Goal: Task Accomplishment & Management: Use online tool/utility

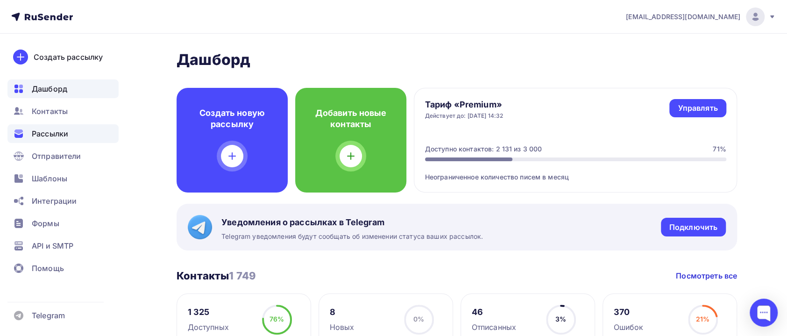
click at [60, 134] on span "Рассылки" at bounding box center [50, 133] width 36 height 11
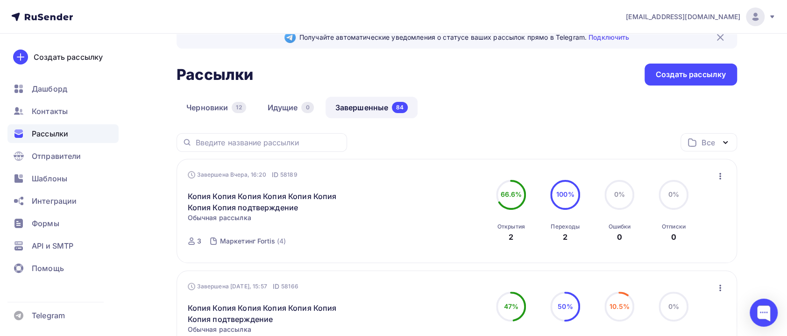
scroll to position [140, 0]
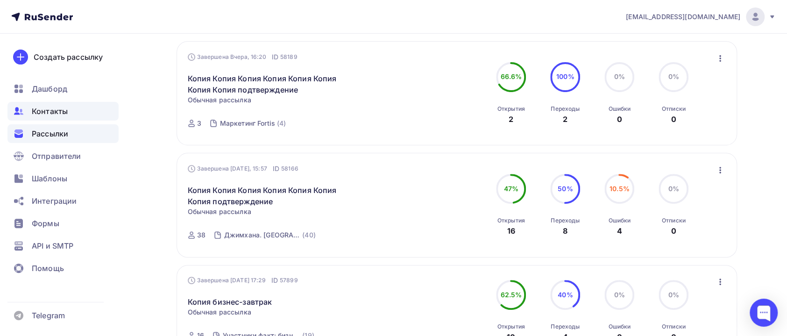
click at [43, 115] on span "Контакты" at bounding box center [50, 111] width 36 height 11
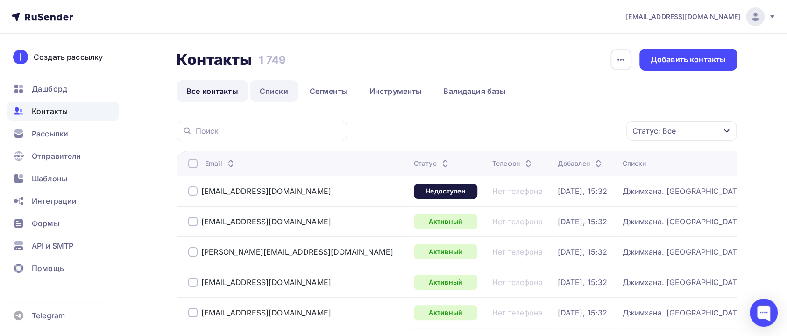
click at [273, 88] on link "Списки" at bounding box center [274, 90] width 48 height 21
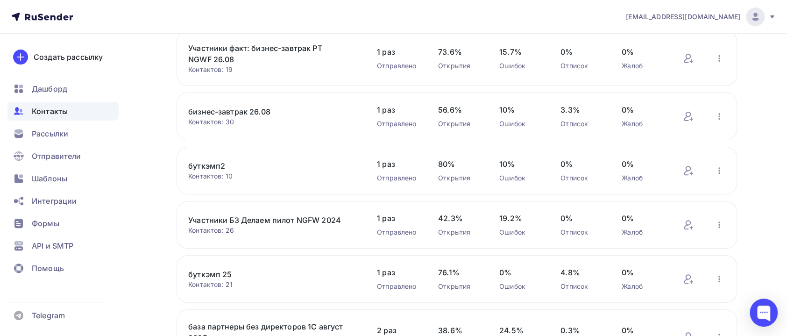
scroll to position [210, 0]
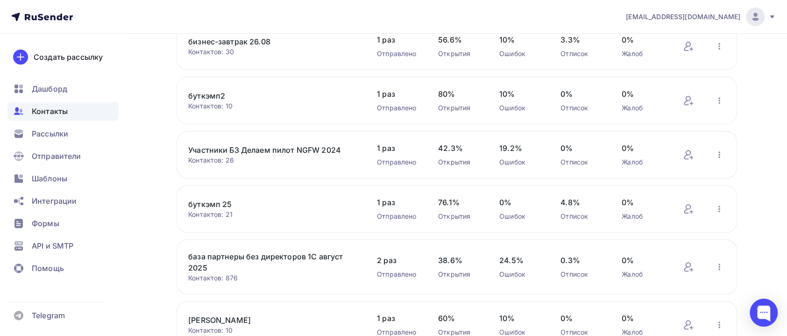
click at [216, 204] on link "буткэмп 25" at bounding box center [267, 204] width 159 height 11
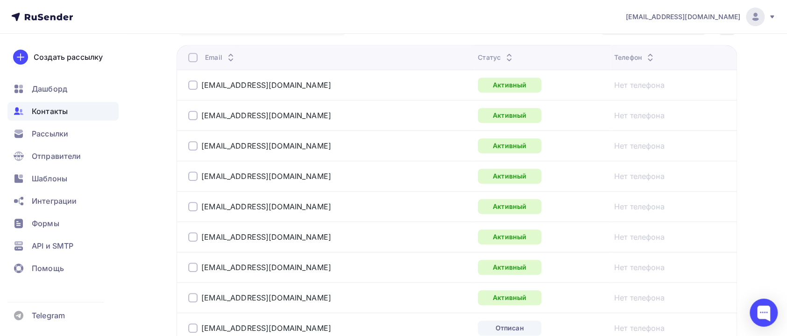
scroll to position [302, 0]
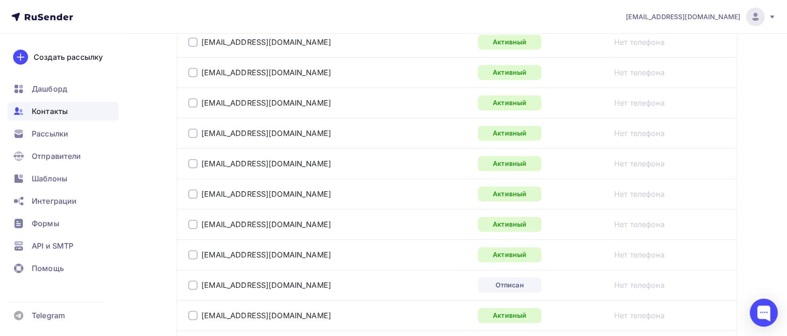
click at [49, 107] on span "Контакты" at bounding box center [50, 111] width 36 height 11
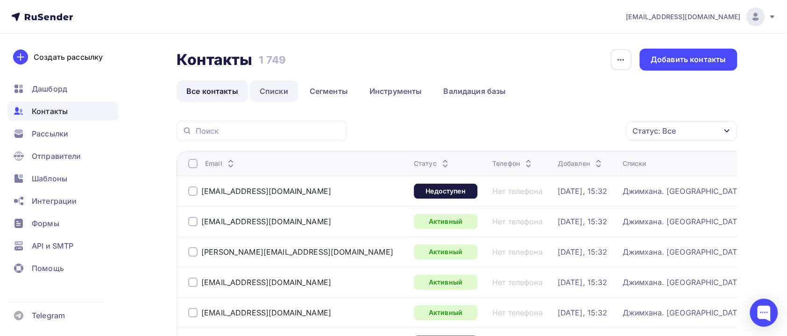
click at [280, 87] on link "Списки" at bounding box center [274, 90] width 48 height 21
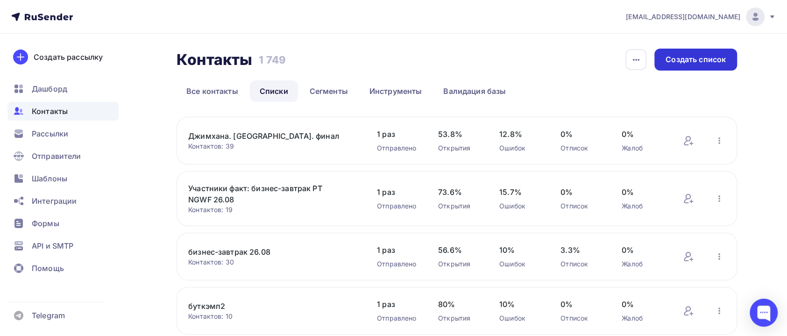
click at [708, 66] on div "Создать список" at bounding box center [695, 60] width 83 height 22
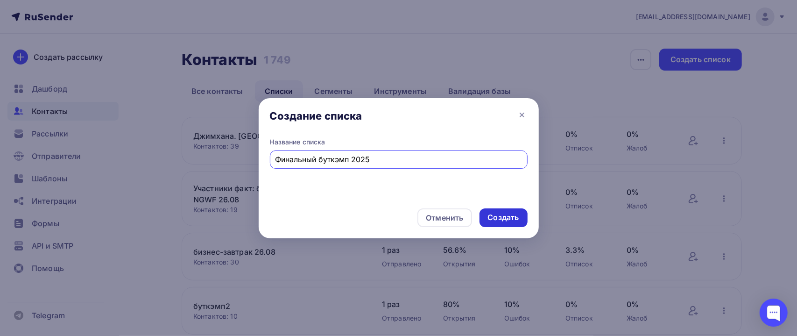
type input "Финальный буткэмп 2025"
click at [498, 223] on div "Создать" at bounding box center [504, 217] width 48 height 19
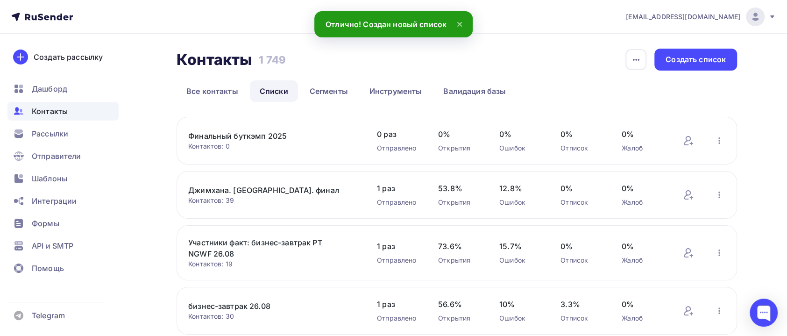
click at [253, 139] on link "Финальный буткэмп 2025" at bounding box center [267, 135] width 159 height 11
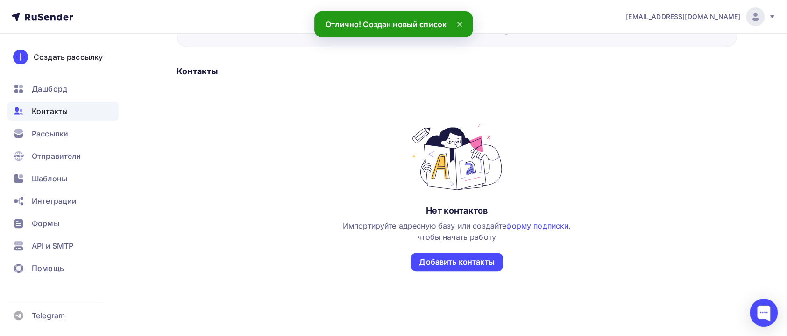
scroll to position [132, 0]
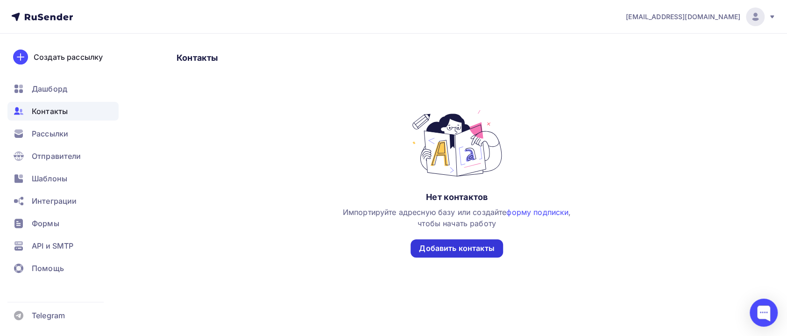
click at [459, 250] on div "Добавить контакты" at bounding box center [456, 248] width 75 height 11
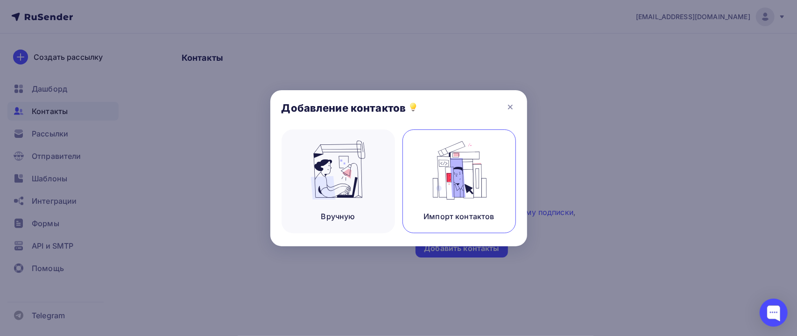
click at [452, 195] on img at bounding box center [459, 170] width 63 height 59
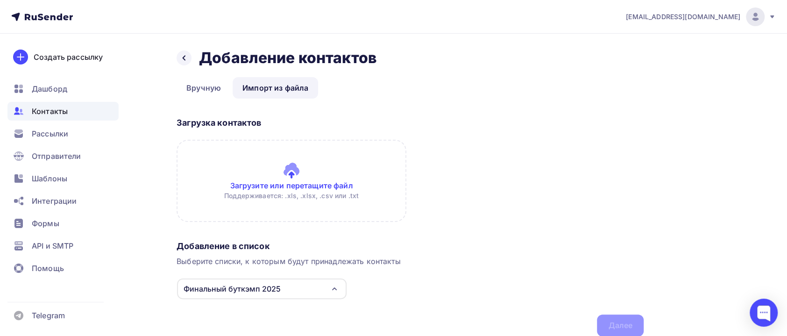
click at [277, 183] on input "file" at bounding box center [292, 181] width 230 height 82
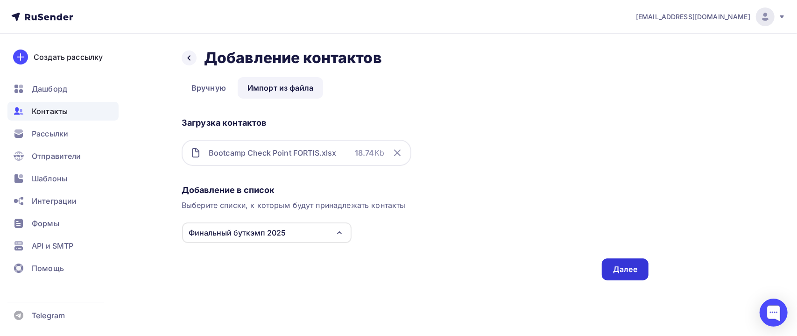
click at [623, 274] on div "Далее" at bounding box center [625, 269] width 47 height 22
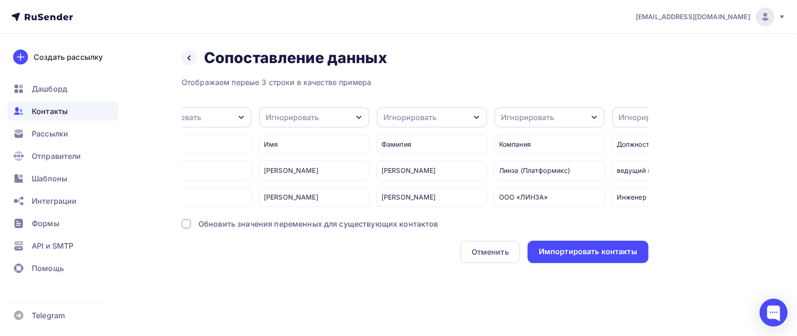
scroll to position [0, 31]
click at [322, 117] on div "Игнорировать" at bounding box center [302, 117] width 53 height 11
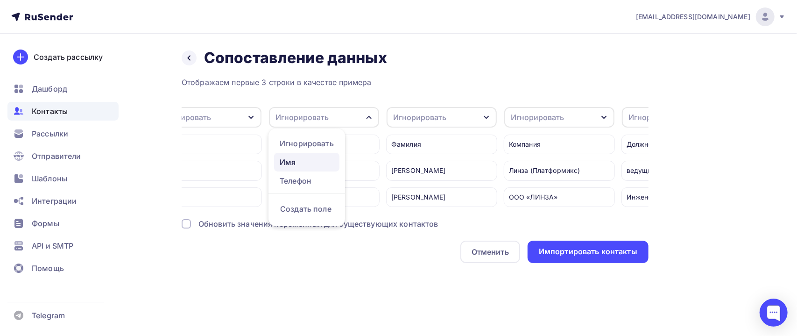
click at [306, 156] on link "Имя" at bounding box center [306, 162] width 65 height 19
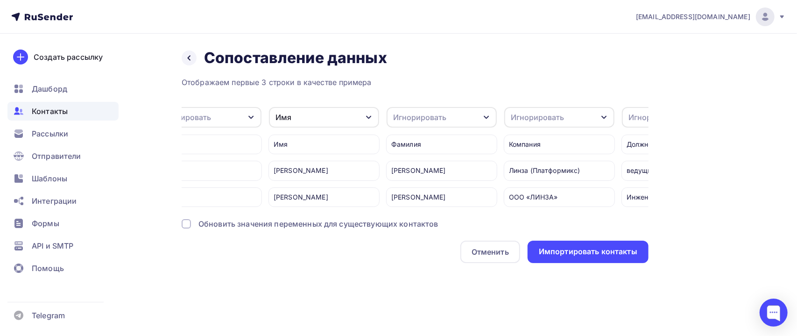
click at [426, 123] on div "Игнорировать" at bounding box center [442, 117] width 110 height 21
click at [413, 212] on div "Создать поле" at bounding box center [424, 208] width 65 height 23
type input "Фамилия"
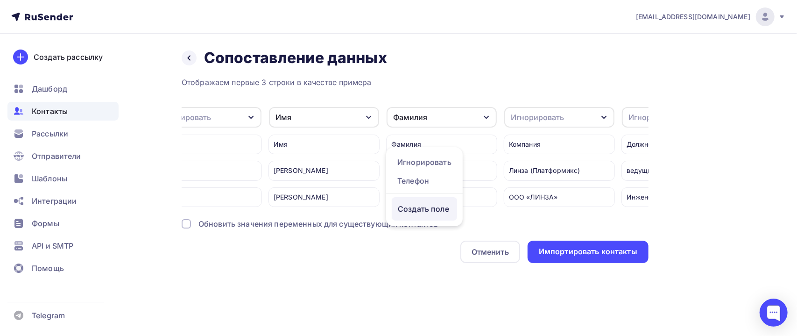
click at [412, 242] on div "Отображаем первые 3 строки в качестве примера Игнорировать Игнорировать Телефон…" at bounding box center [415, 170] width 467 height 186
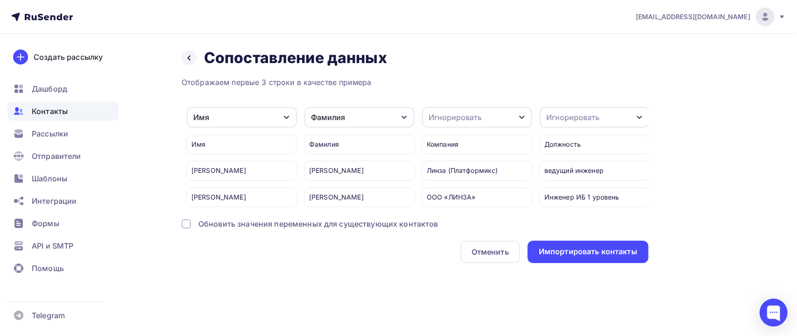
scroll to position [0, 124]
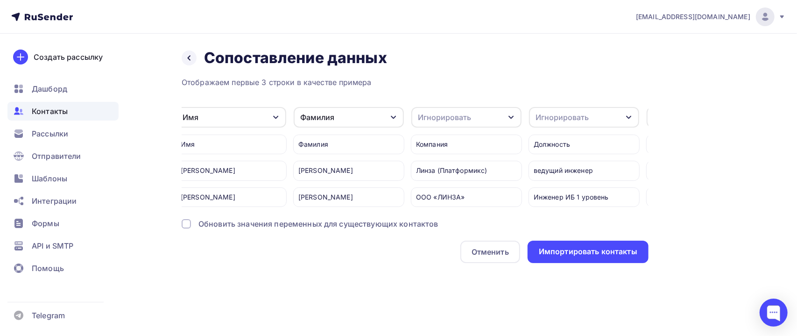
click at [433, 116] on div "Игнорировать" at bounding box center [444, 117] width 53 height 11
click at [436, 216] on div "Создать поле" at bounding box center [449, 208] width 65 height 23
type input "Компания"
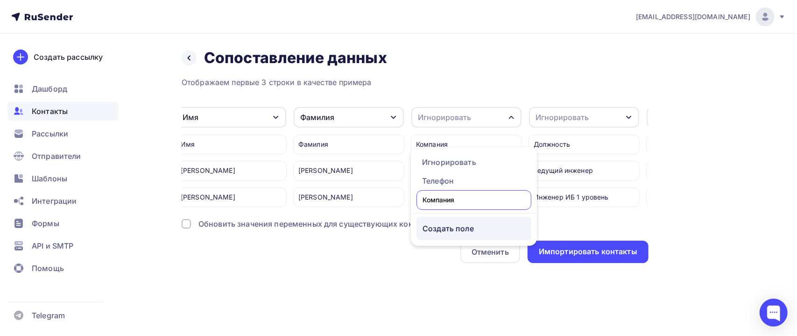
click at [448, 230] on div "Создать поле" at bounding box center [474, 228] width 115 height 23
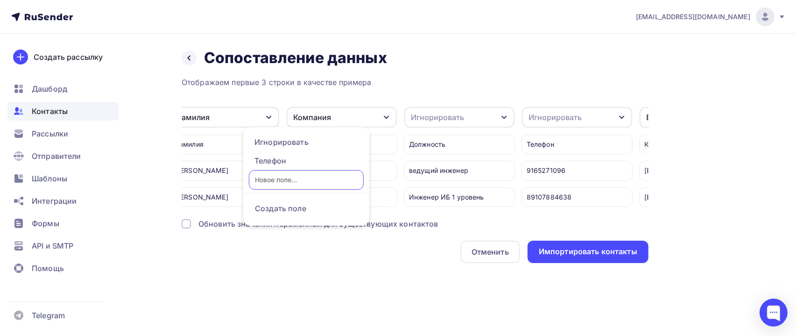
scroll to position [0, 297]
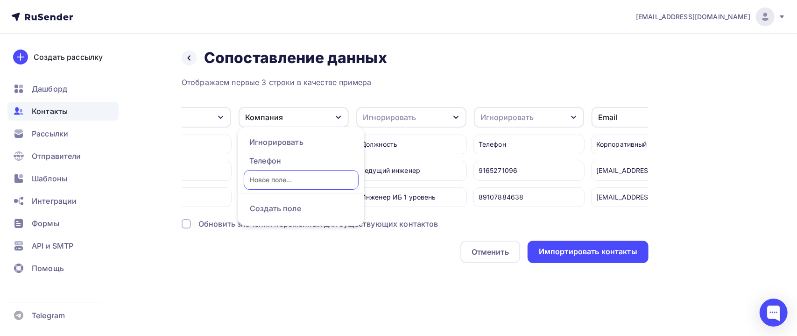
click at [410, 121] on div "Игнорировать" at bounding box center [389, 117] width 53 height 11
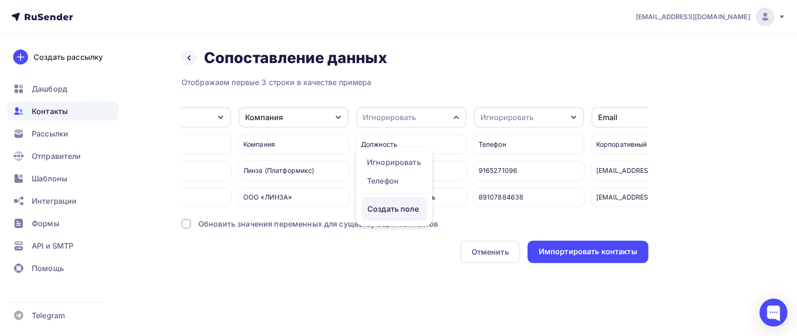
click at [389, 220] on div "Создать поле" at bounding box center [394, 208] width 65 height 23
type input "Должность"
drag, startPoint x: 395, startPoint y: 245, endPoint x: 362, endPoint y: 232, distance: 36.1
click at [390, 244] on div "Отображаем первые 3 строки в качестве примера Игнорировать Игнорировать Телефон…" at bounding box center [415, 170] width 467 height 186
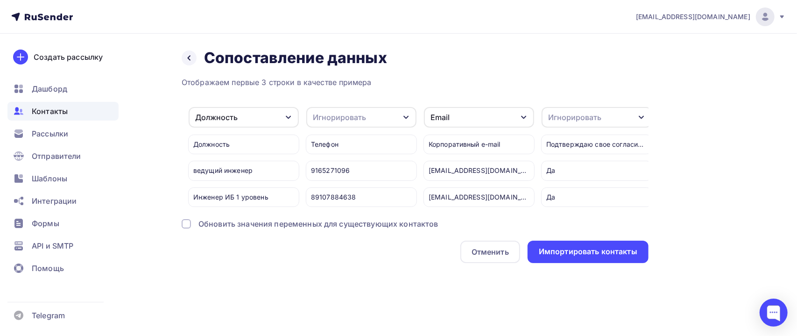
scroll to position [0, 465]
click at [375, 121] on div "Игнорировать" at bounding box center [361, 117] width 110 height 21
click at [343, 189] on link "Телефон" at bounding box center [343, 180] width 65 height 19
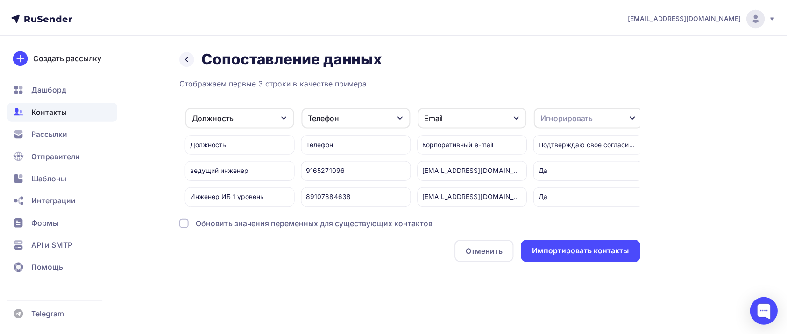
scroll to position [0, 468]
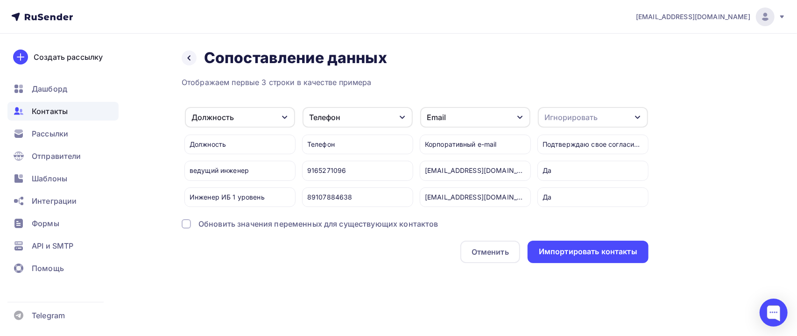
click at [455, 113] on div "Email" at bounding box center [475, 117] width 110 height 21
click at [730, 184] on div "Назад Сопоставление данных Сопоставление данных Отображаем первые 3 строки в ка…" at bounding box center [399, 167] width 766 height 267
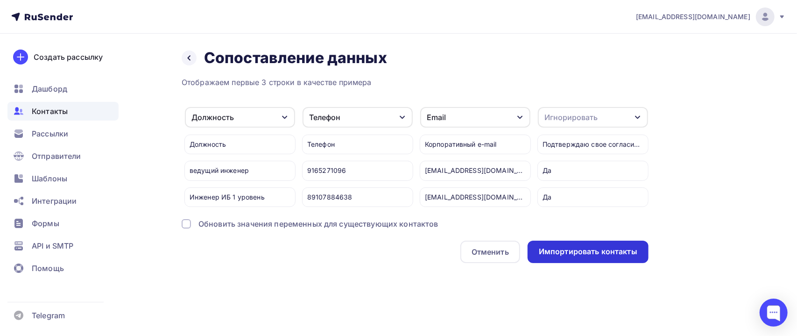
click at [567, 257] on div "Импортировать контакты" at bounding box center [588, 251] width 99 height 11
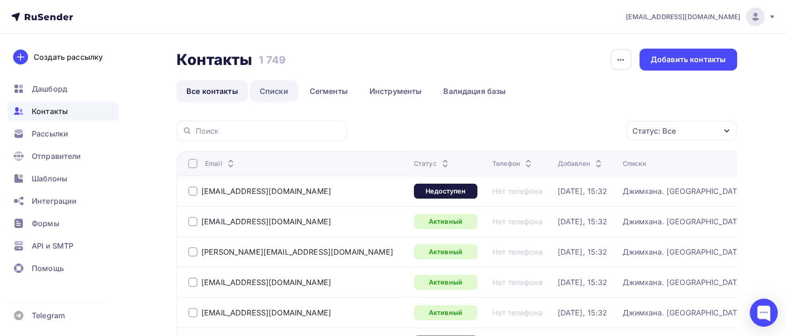
click at [274, 92] on link "Списки" at bounding box center [274, 90] width 48 height 21
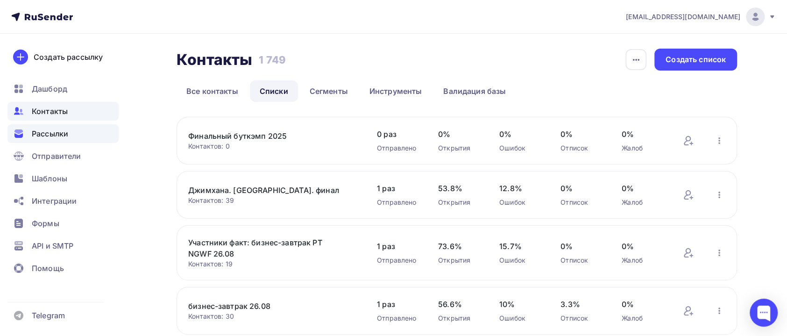
click at [38, 130] on span "Рассылки" at bounding box center [50, 133] width 36 height 11
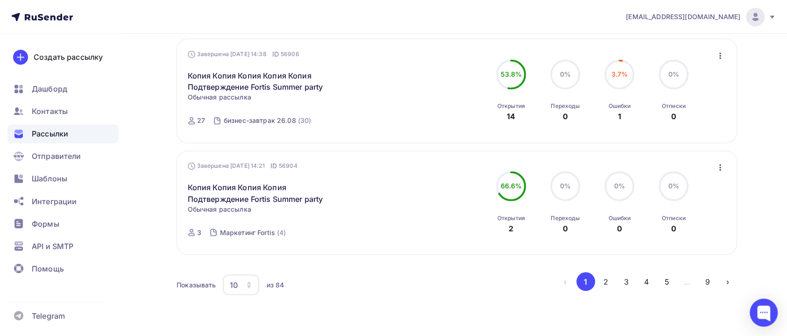
scroll to position [1016, 0]
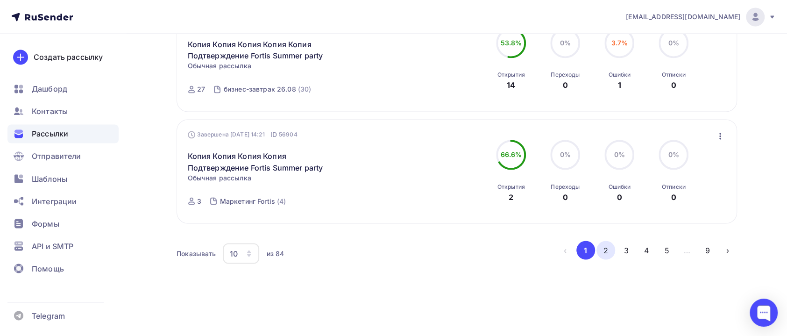
click at [609, 243] on button "2" at bounding box center [606, 250] width 19 height 19
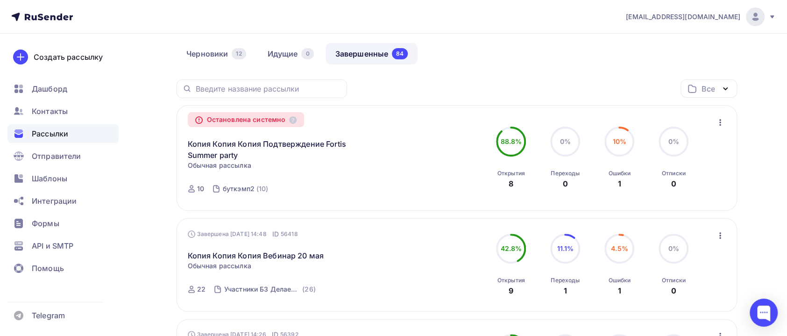
scroll to position [90, 0]
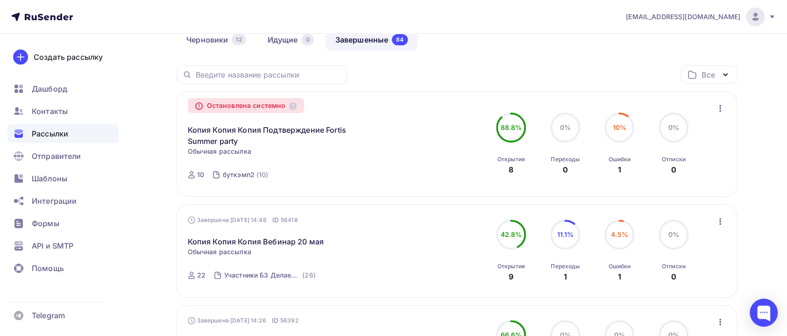
click at [721, 112] on icon "button" at bounding box center [720, 108] width 11 height 11
click at [668, 131] on div "Копировать в новую" at bounding box center [678, 132] width 96 height 11
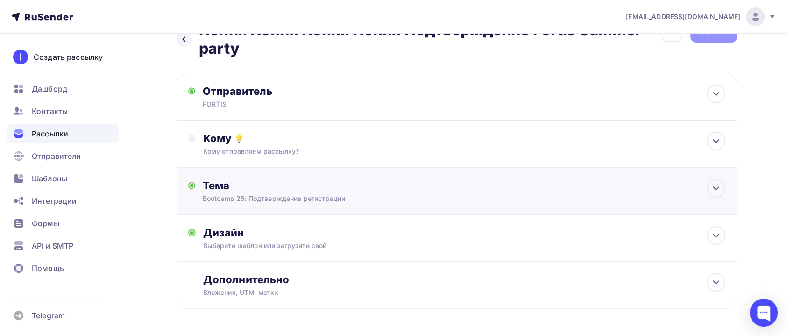
scroll to position [62, 0]
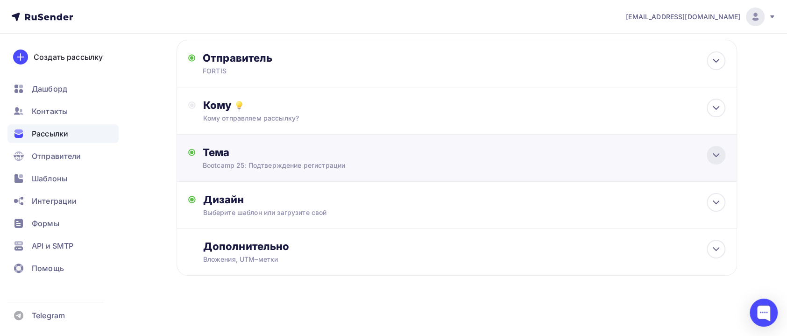
click at [715, 156] on icon at bounding box center [716, 154] width 11 height 11
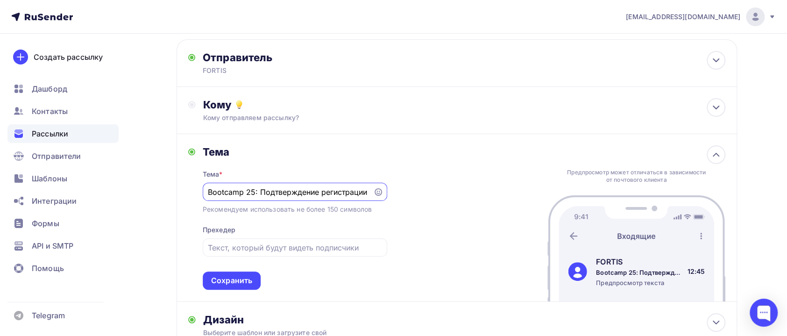
scroll to position [0, 0]
drag, startPoint x: 260, startPoint y: 188, endPoint x: 377, endPoint y: 195, distance: 117.5
click at [377, 195] on div "Bootcamp 25: Подтверждение регистрации" at bounding box center [295, 192] width 185 height 18
type input "Bootcamp 25: информация для участников"
click at [241, 278] on div "Сохранить" at bounding box center [231, 280] width 41 height 11
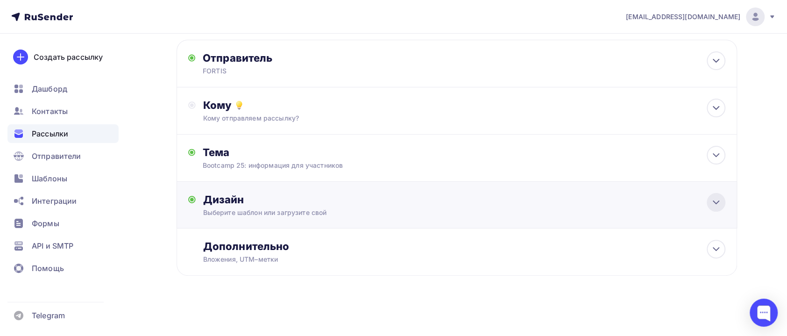
click at [717, 202] on icon at bounding box center [716, 202] width 6 height 3
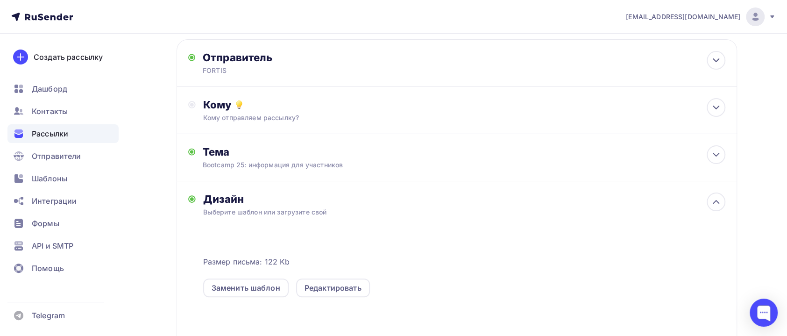
scroll to position [132, 0]
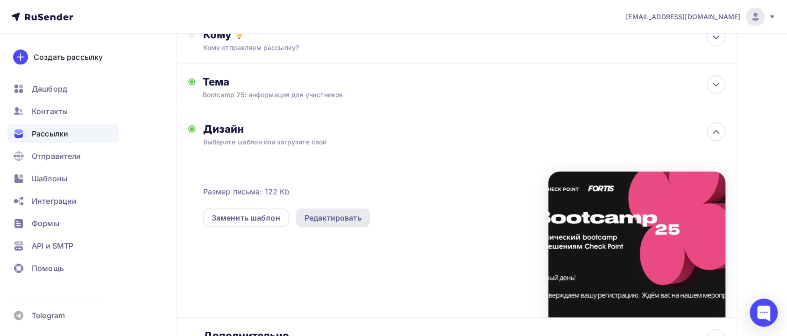
click at [335, 220] on div "Редактировать" at bounding box center [333, 217] width 57 height 11
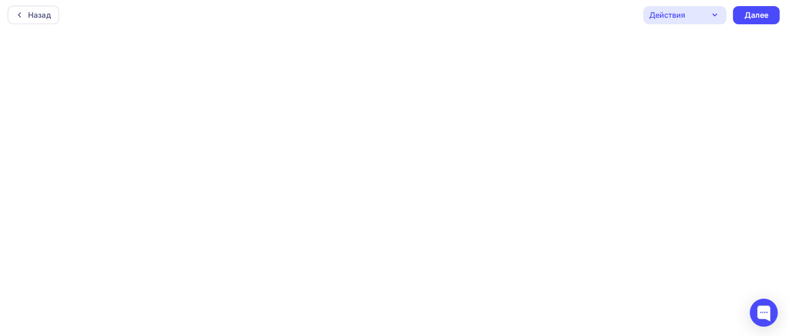
scroll to position [2, 0]
click at [750, 312] on div at bounding box center [764, 312] width 28 height 28
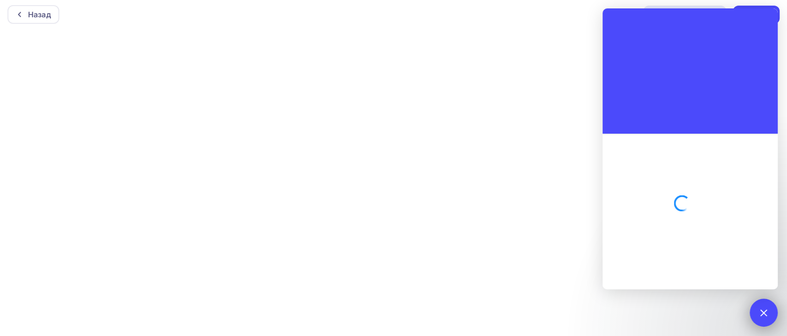
click at [759, 316] on div at bounding box center [764, 312] width 28 height 28
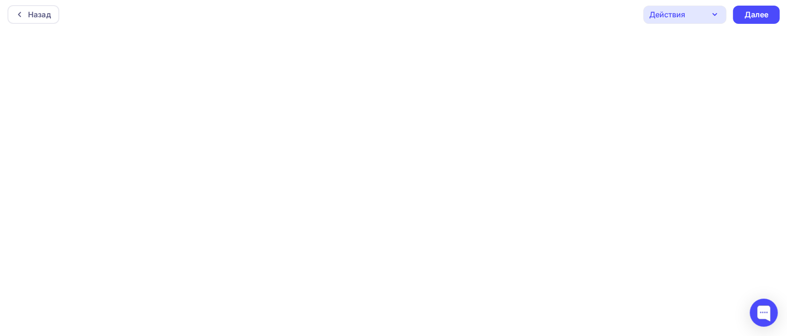
click at [718, 14] on icon "button" at bounding box center [714, 14] width 11 height 11
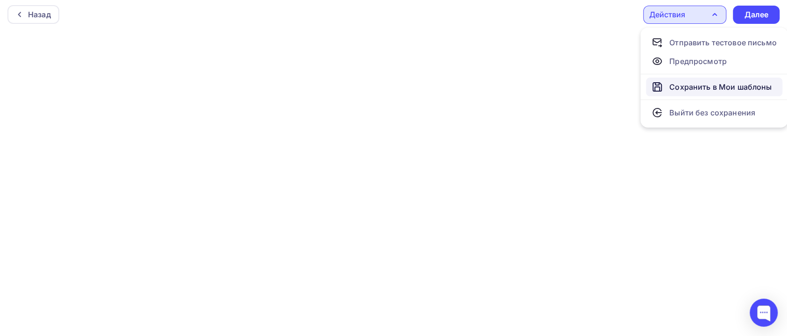
click at [685, 91] on div "Сохранить в Мои шаблоны" at bounding box center [720, 86] width 102 height 11
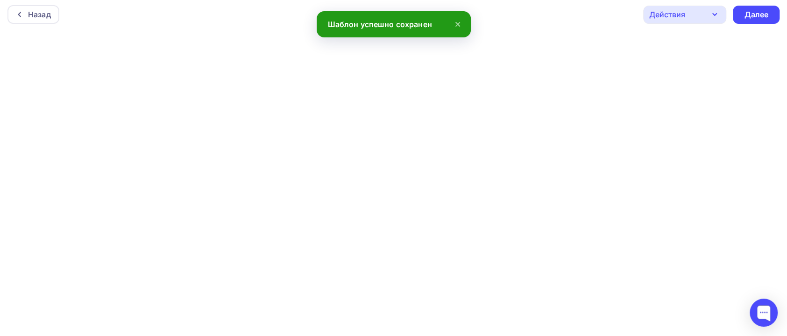
click at [713, 15] on icon "button" at bounding box center [714, 14] width 11 height 11
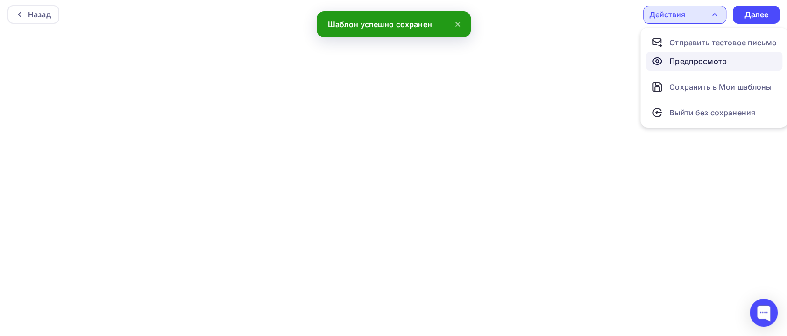
click at [698, 62] on div "Предпросмотр" at bounding box center [697, 61] width 57 height 11
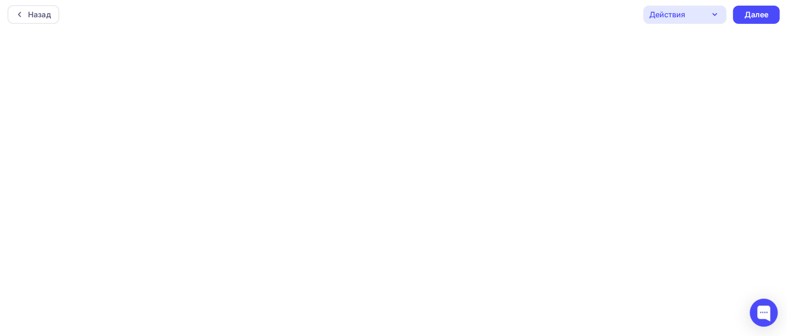
click at [715, 15] on icon "button" at bounding box center [714, 14] width 11 height 11
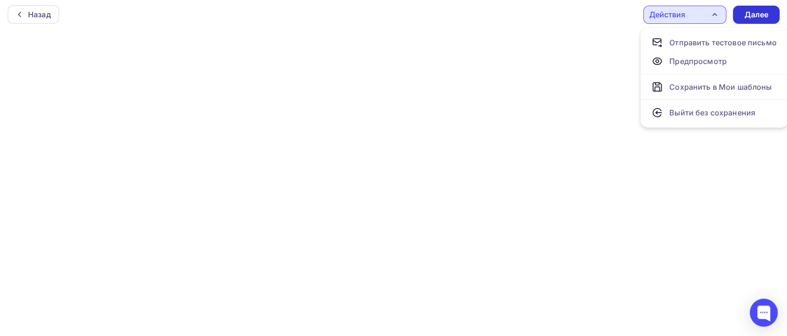
click at [748, 14] on div "Далее" at bounding box center [756, 14] width 24 height 11
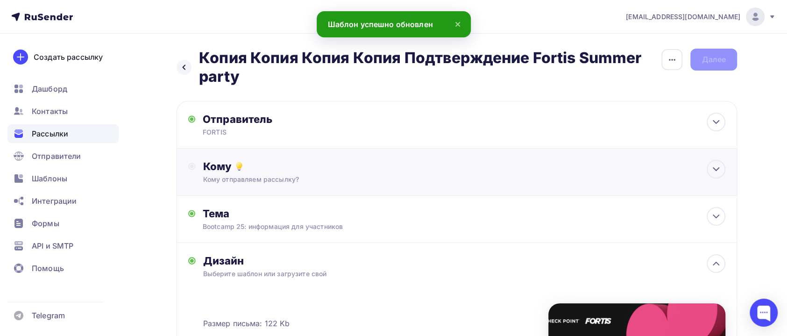
click at [329, 172] on div "Кому" at bounding box center [464, 166] width 522 height 13
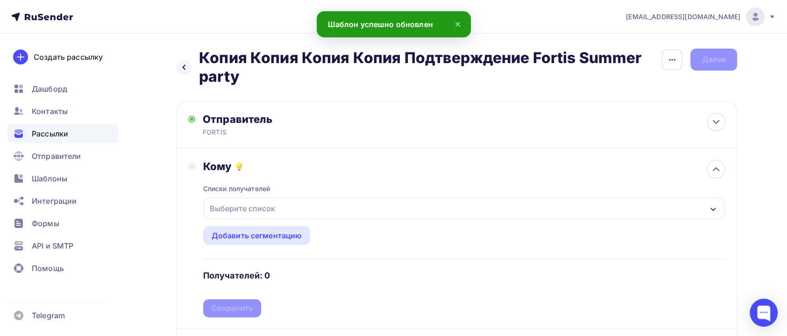
click at [257, 208] on div "Выберите список" at bounding box center [242, 208] width 73 height 17
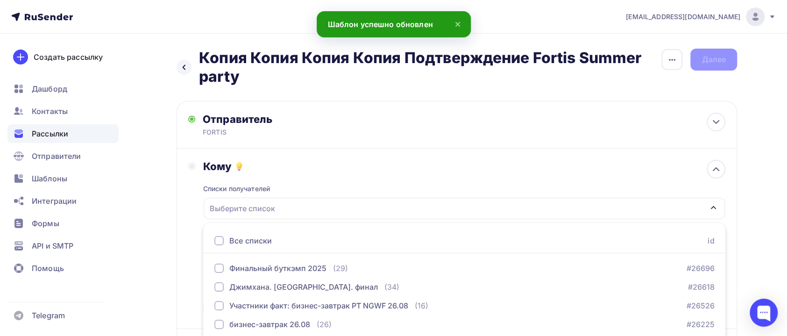
scroll to position [129, 0]
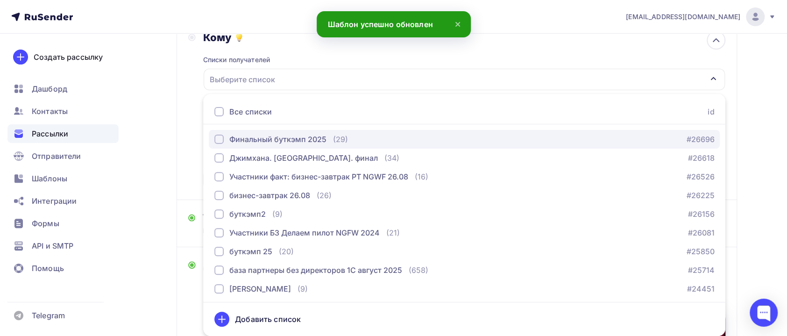
click at [254, 133] on button "Финальный буткэмп 2025 (29) #26696" at bounding box center [464, 139] width 511 height 19
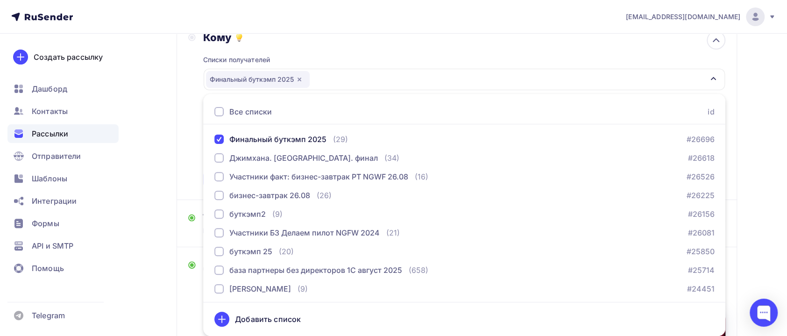
click at [181, 183] on div "Кому Списки получателей Финальный буткэмп 2025 Все списки id Финальный буткэмп …" at bounding box center [457, 110] width 561 height 180
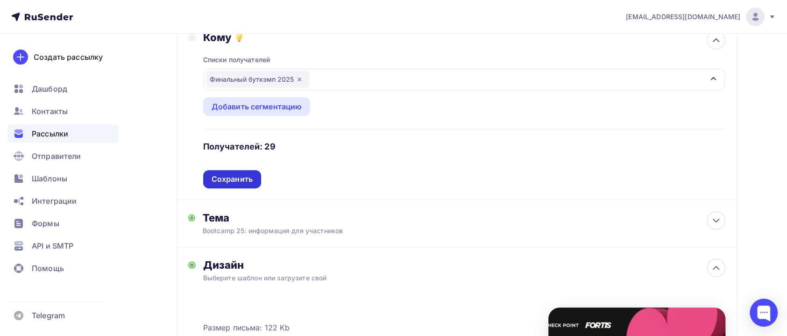
click at [222, 175] on div "Сохранить" at bounding box center [232, 179] width 41 height 11
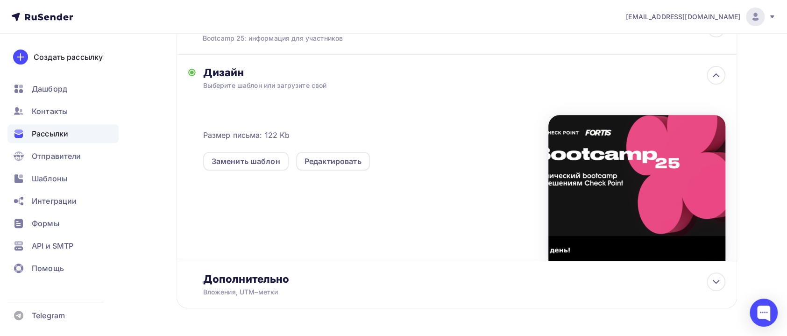
scroll to position [222, 0]
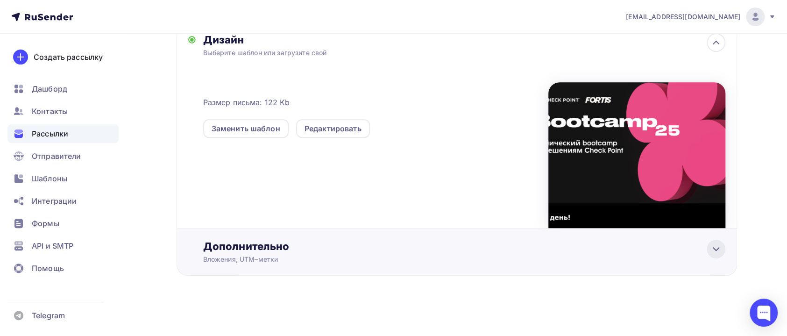
click at [714, 248] on icon at bounding box center [716, 248] width 11 height 11
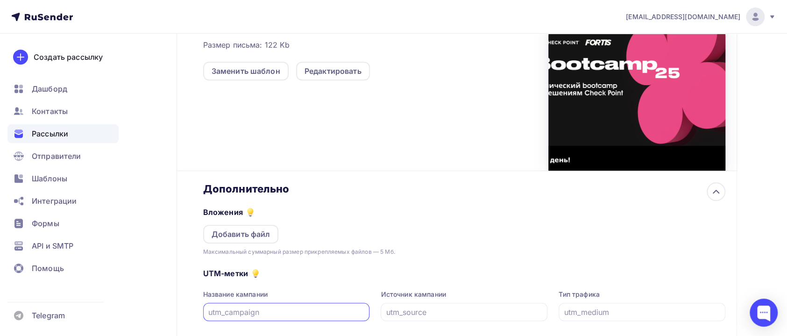
scroll to position [0, 0]
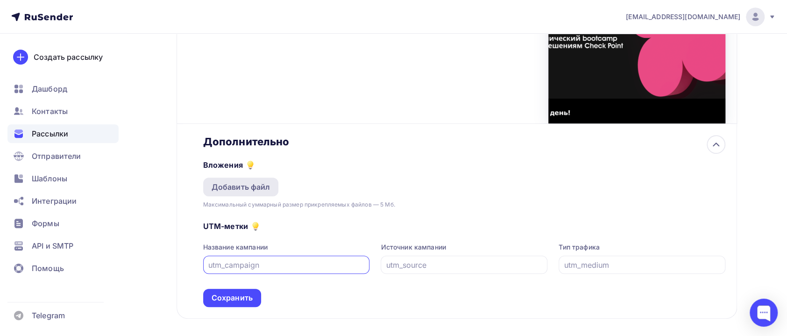
click at [244, 192] on div "Добавить файл" at bounding box center [241, 186] width 59 height 11
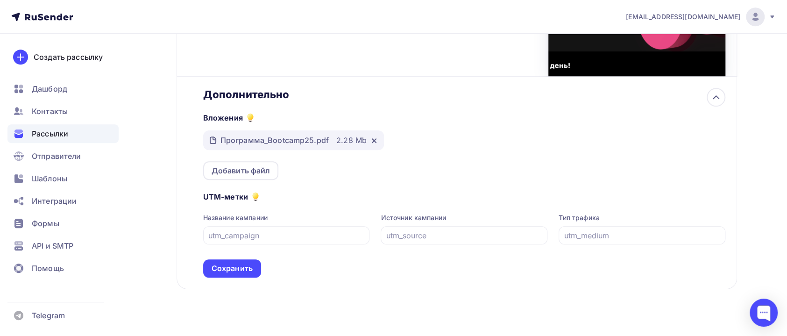
scroll to position [388, 0]
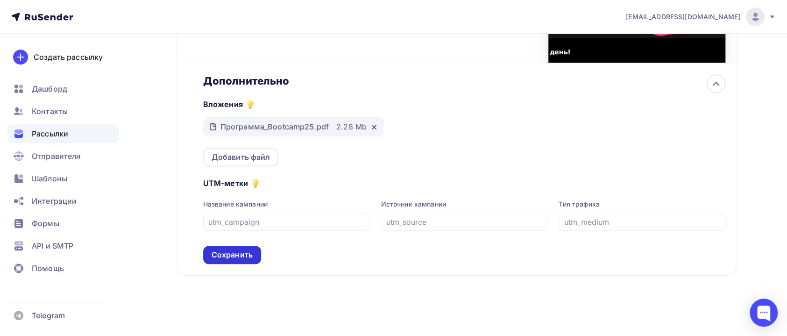
click at [237, 255] on div "Сохранить" at bounding box center [232, 254] width 41 height 11
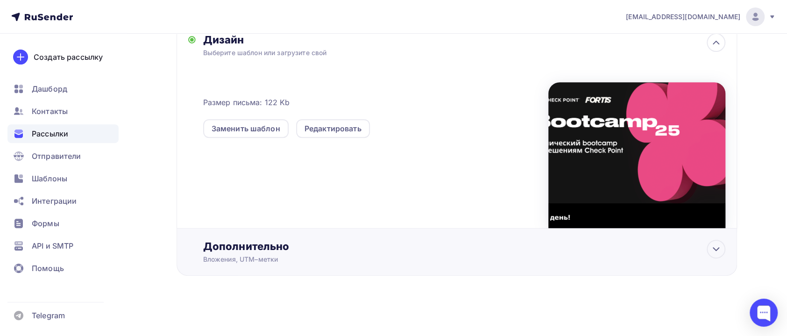
scroll to position [222, 0]
click at [720, 255] on div at bounding box center [716, 249] width 19 height 19
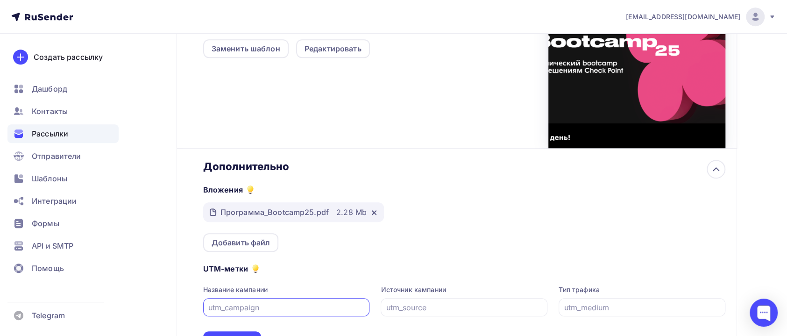
scroll to position [362, 0]
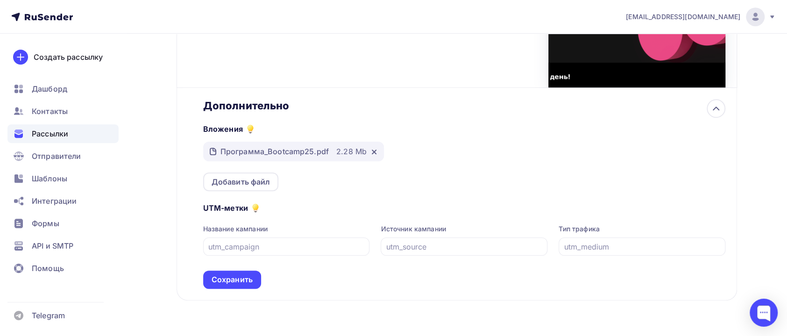
click at [369, 154] on div at bounding box center [372, 151] width 11 height 9
click at [372, 155] on icon at bounding box center [373, 151] width 7 height 7
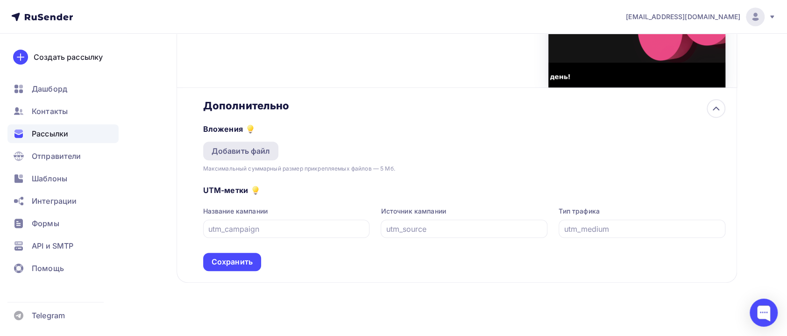
click at [241, 155] on div "Добавить файл" at bounding box center [241, 150] width 59 height 11
click at [255, 157] on div "Добавить файл" at bounding box center [241, 151] width 76 height 19
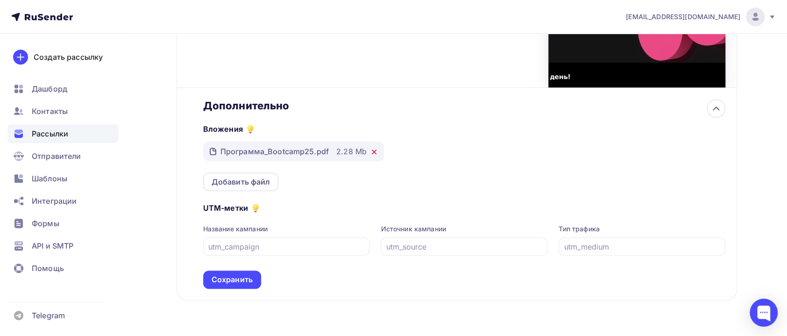
click at [372, 155] on icon at bounding box center [373, 151] width 7 height 7
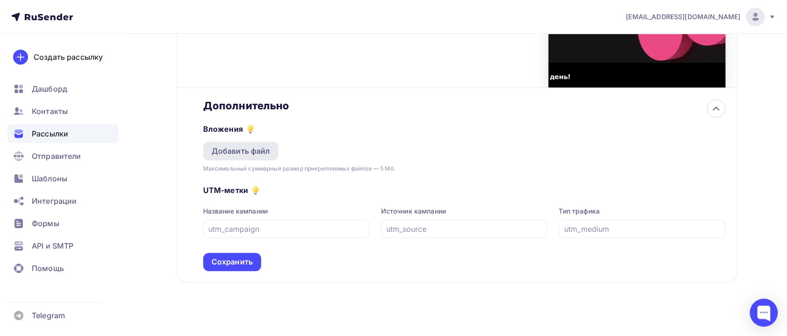
click at [255, 150] on div "Добавить файл" at bounding box center [241, 150] width 59 height 11
click at [248, 261] on div "Сохранить" at bounding box center [232, 261] width 41 height 11
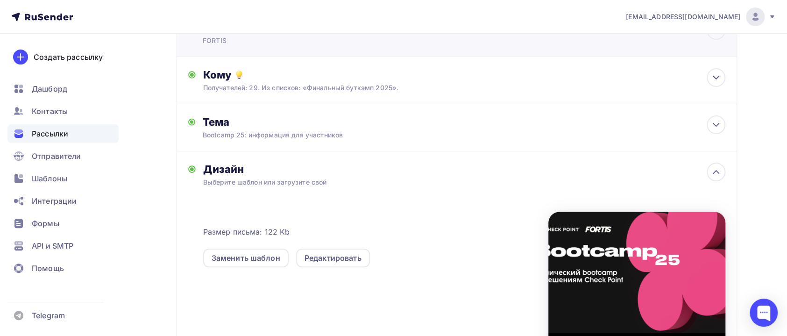
scroll to position [0, 0]
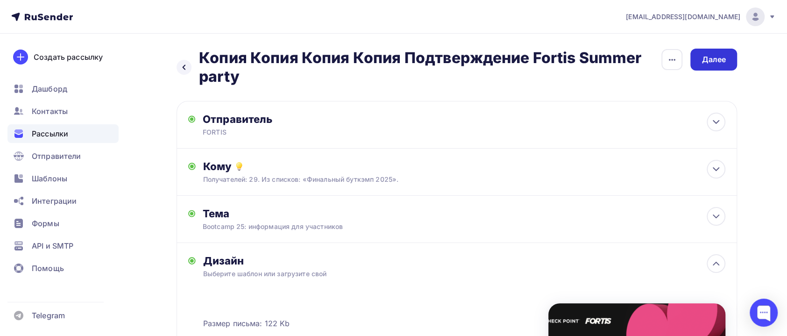
click at [710, 65] on div "Далее" at bounding box center [713, 60] width 47 height 22
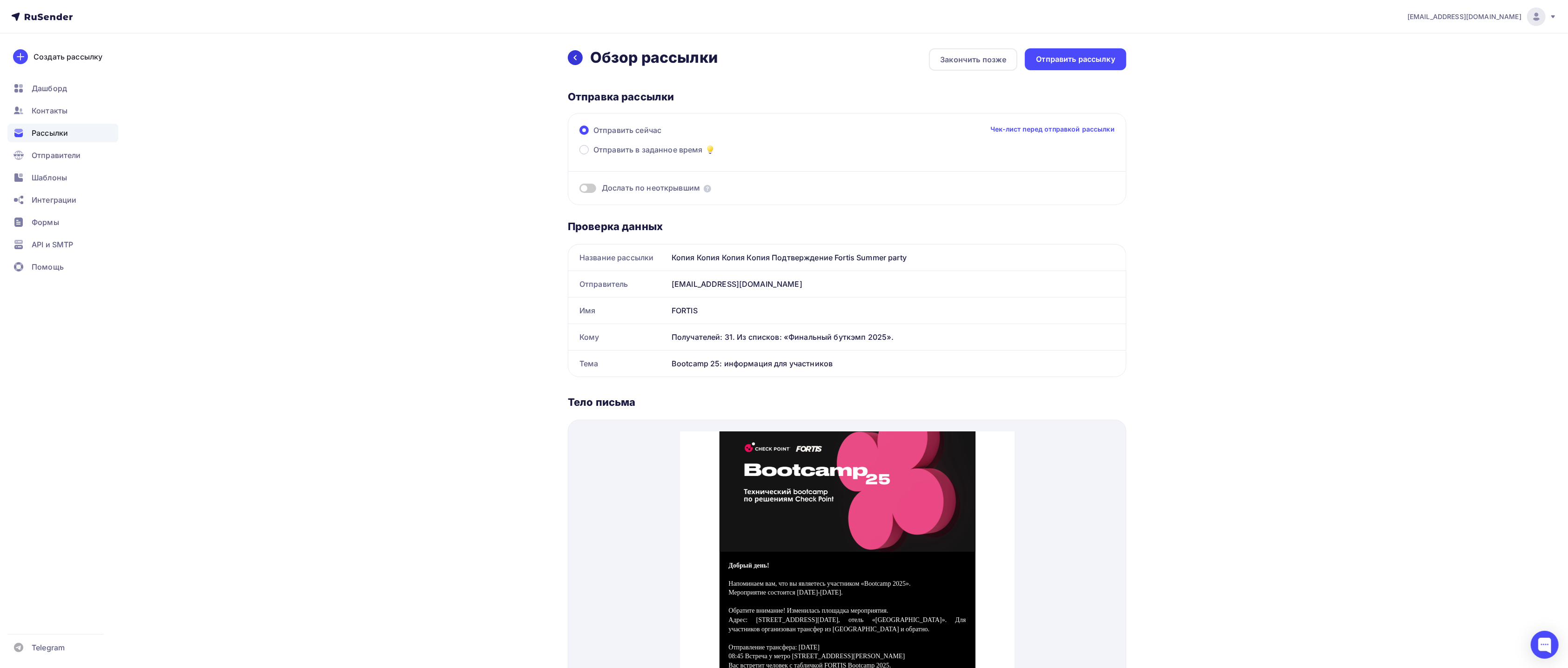
click at [578, 57] on icon at bounding box center [575, 57] width 7 height 7
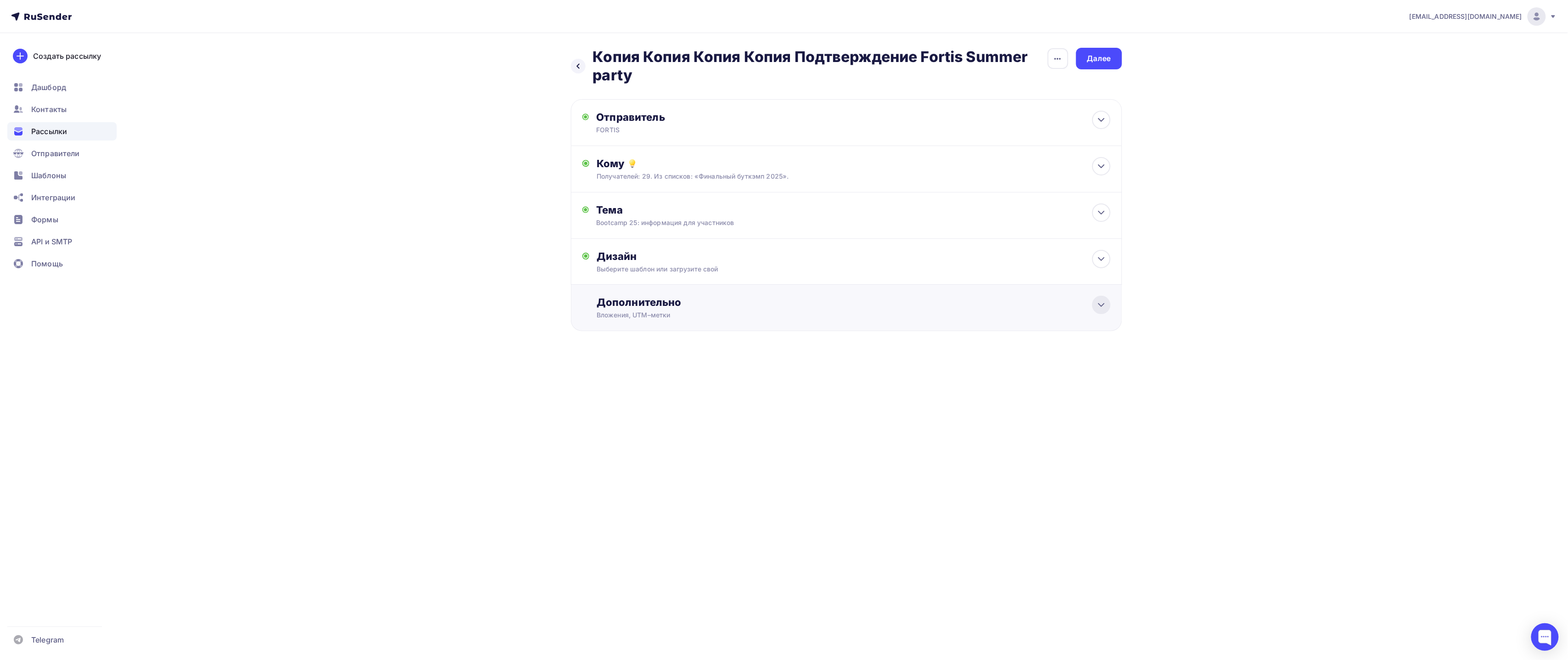
click at [784, 304] on icon at bounding box center [1101, 305] width 11 height 11
click at [651, 330] on div "Добавить файл" at bounding box center [633, 346] width 58 height 11
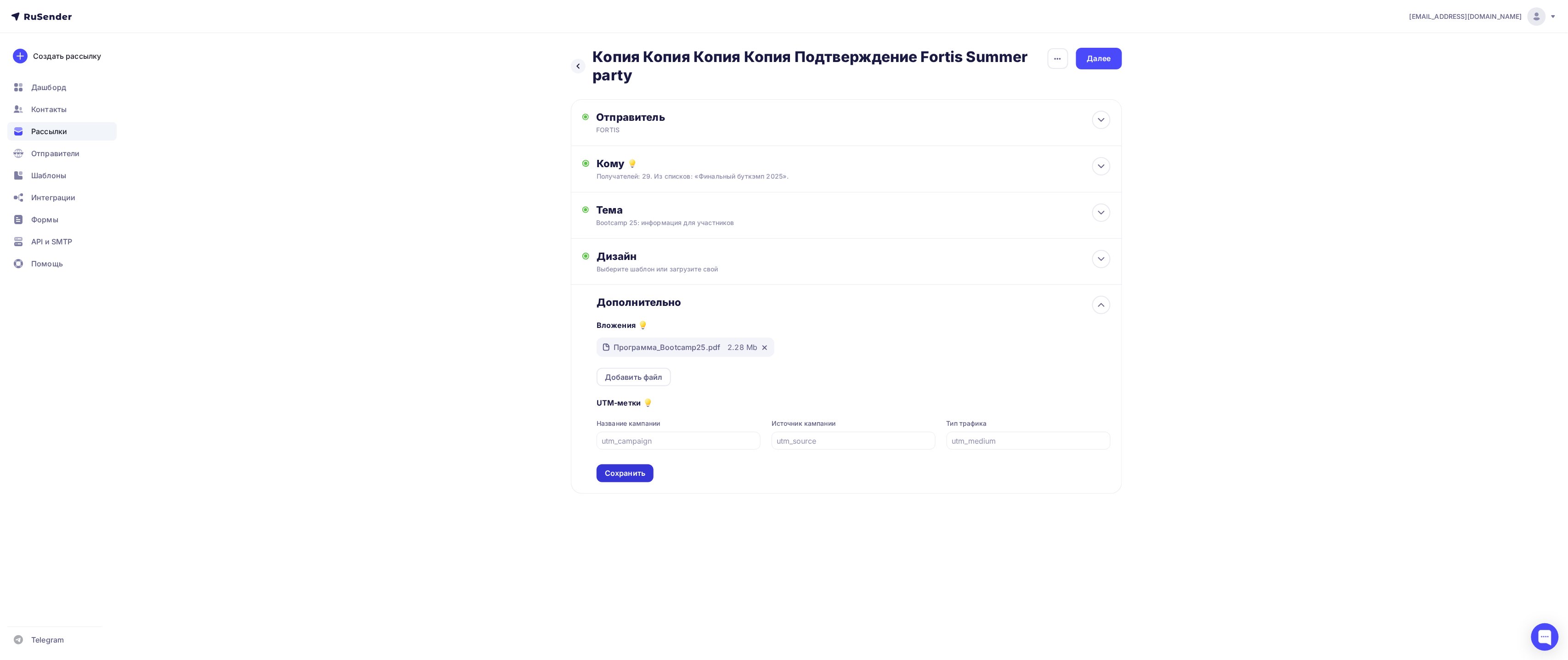
click at [630, 330] on div "Сохранить" at bounding box center [624, 473] width 40 height 11
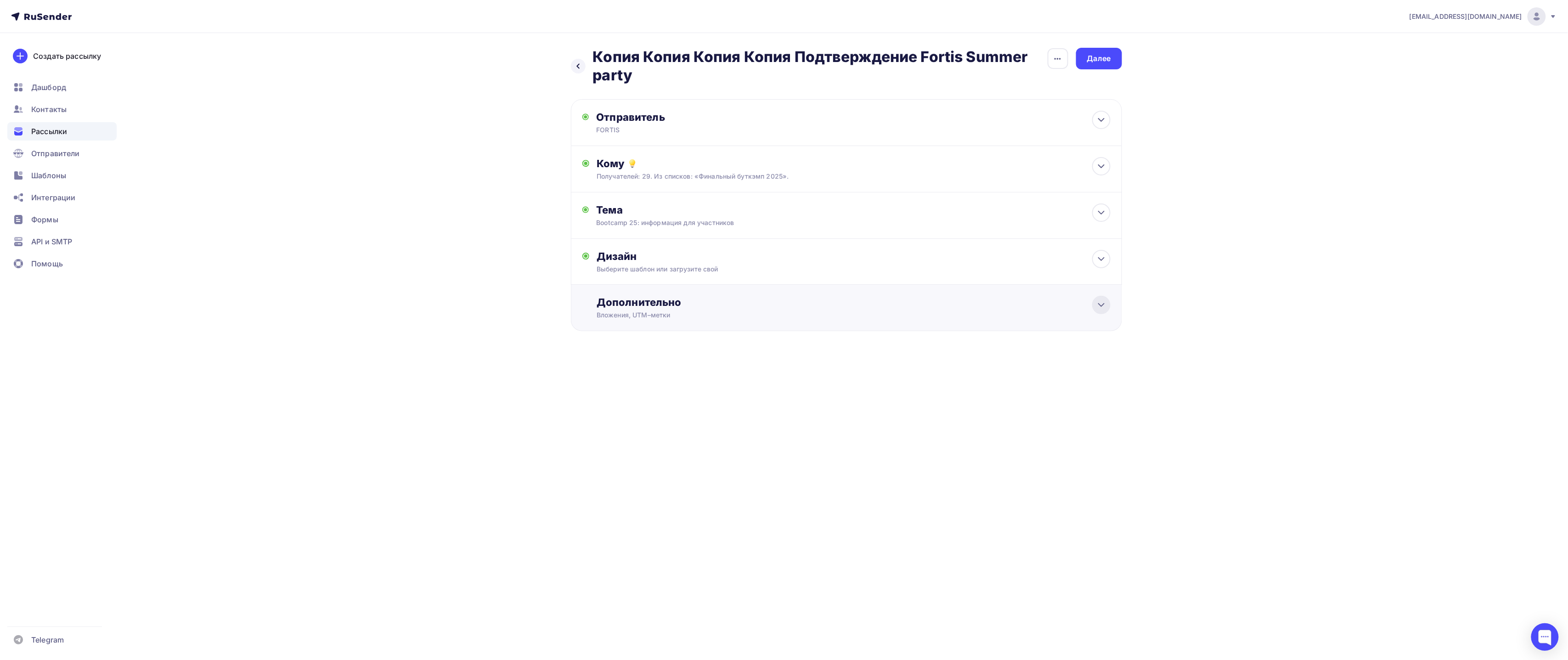
click at [784, 313] on div at bounding box center [1101, 305] width 19 height 19
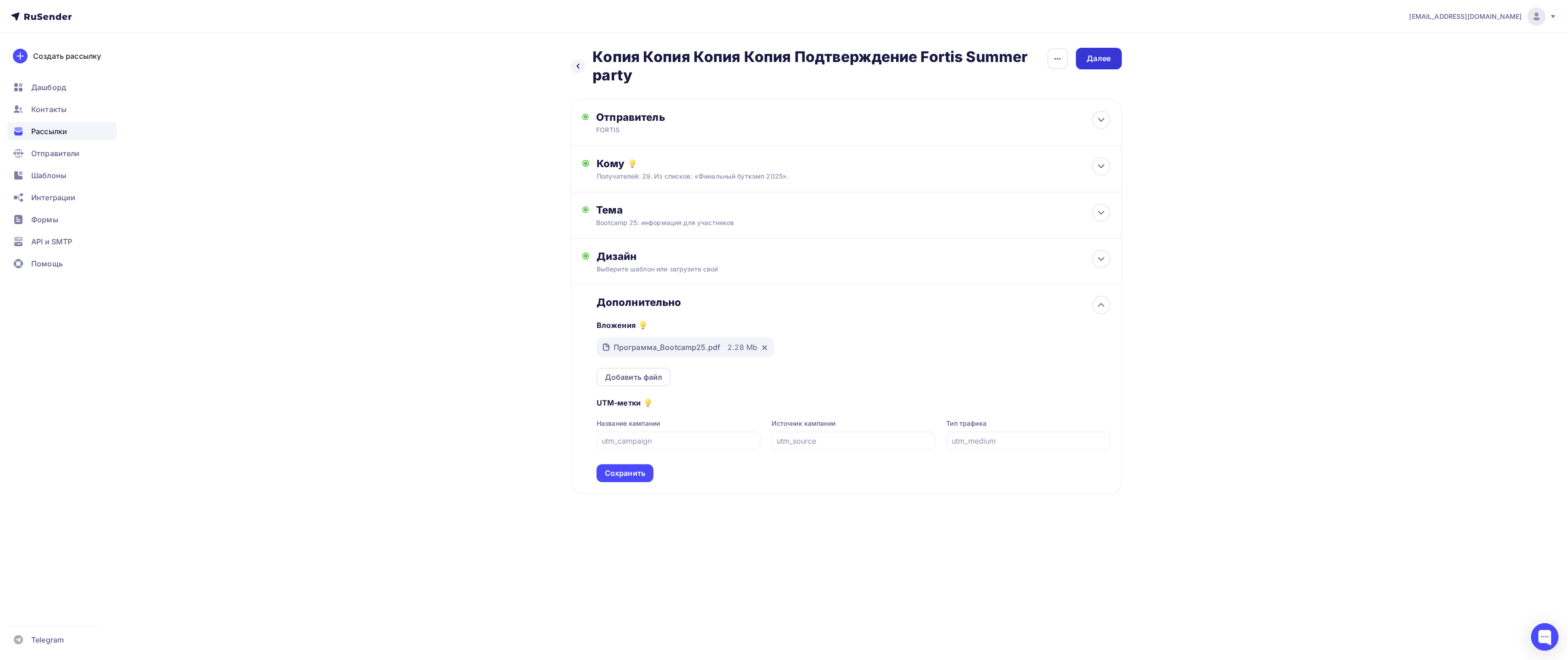
click at [784, 56] on div "Далее" at bounding box center [1099, 58] width 24 height 11
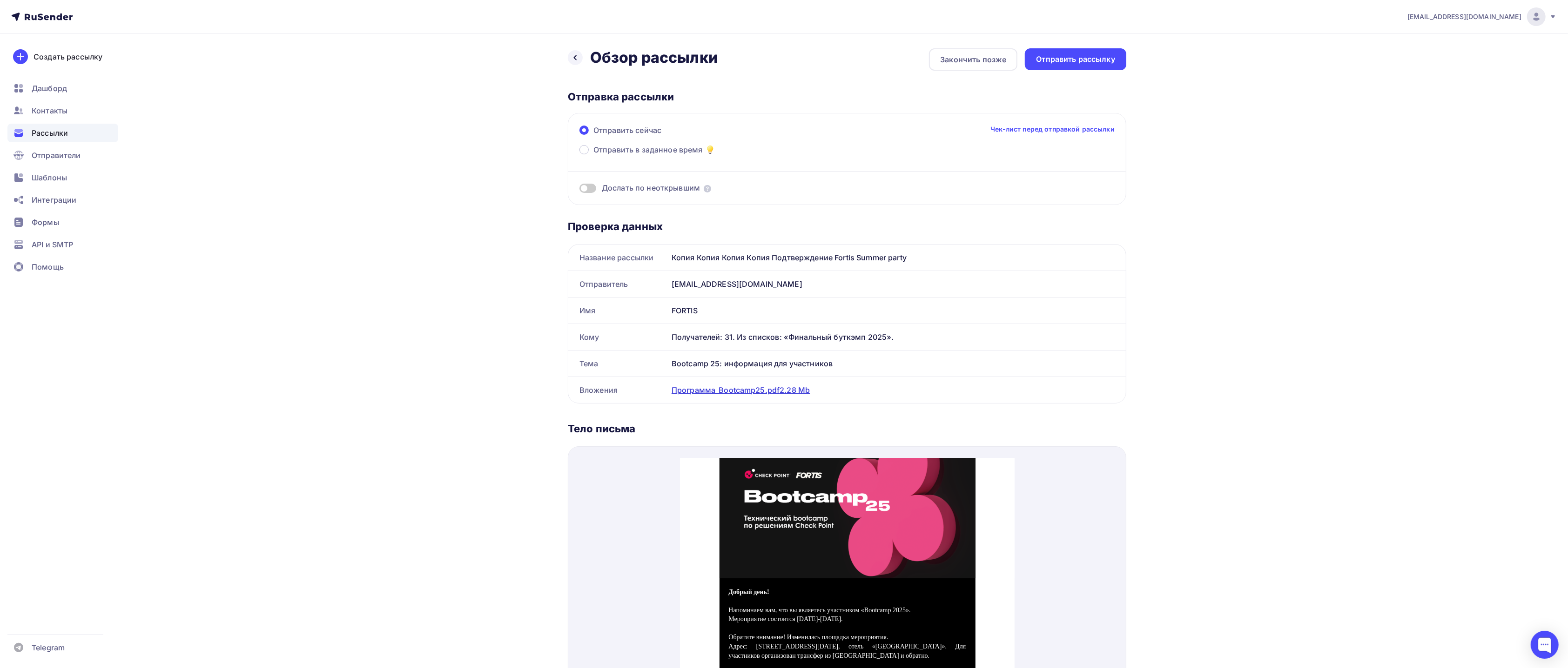
click at [794, 334] on span "2.28 Mb" at bounding box center [794, 389] width 30 height 9
drag, startPoint x: 1347, startPoint y: 166, endPoint x: 1410, endPoint y: 376, distance: 219.2
click at [794, 169] on div "[EMAIL_ADDRESS][DOMAIN_NAME] Аккаунт Тарифы Выйти Создать рассылку [GEOGRAPHIC_…" at bounding box center [784, 543] width 1568 height 1085
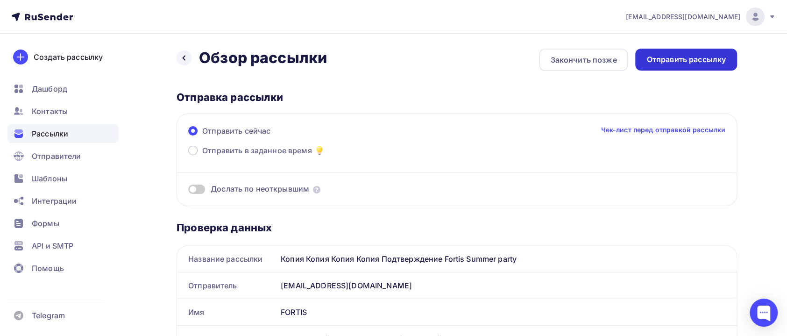
click at [687, 57] on div "Отправить рассылку" at bounding box center [686, 59] width 79 height 11
